Goal: Complete application form

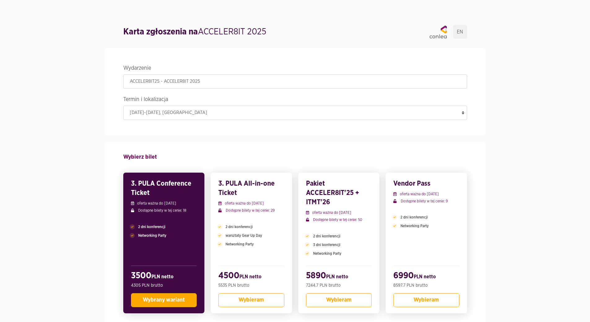
scroll to position [62, 0]
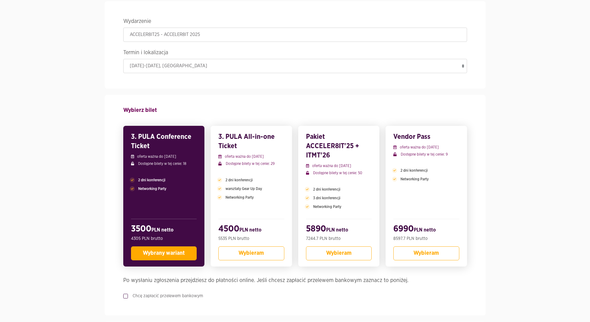
scroll to position [62, 0]
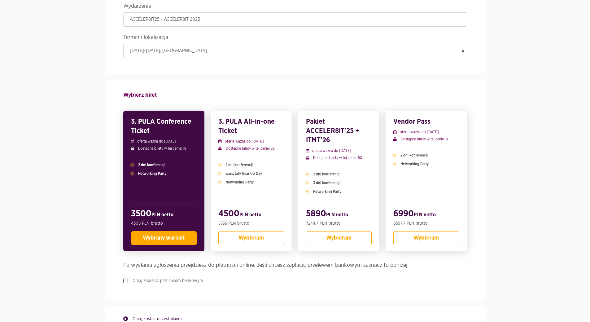
click at [128, 284] on label "Chcę zapłacić przelewem bankowym" at bounding box center [165, 281] width 75 height 6
click at [124, 282] on input "Chcę zapłacić przelewem bankowym" at bounding box center [124, 280] width 3 height 4
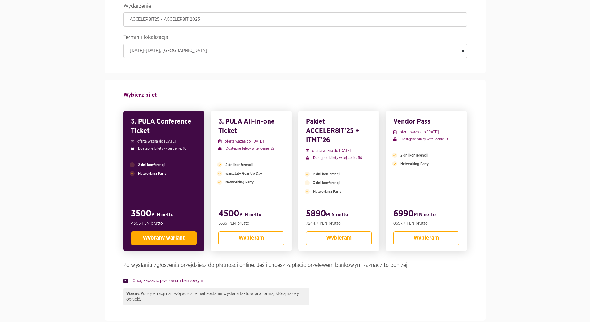
click at [128, 284] on label "Chcę zapłacić przelewem bankowym" at bounding box center [165, 281] width 75 height 6
click at [126, 282] on input "Chcę zapłacić przelewem bankowym" at bounding box center [124, 280] width 3 height 4
checkbox input "false"
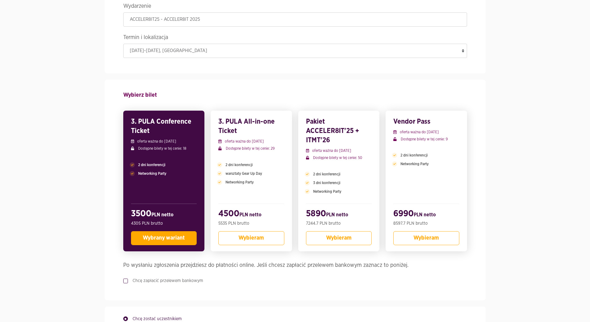
click at [149, 241] on span "Wybrany wariant" at bounding box center [164, 238] width 42 height 6
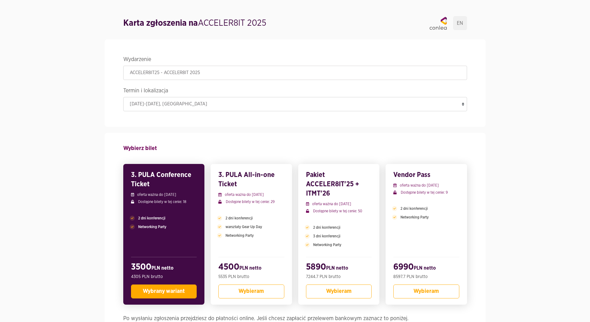
scroll to position [0, 0]
